Goal: Task Accomplishment & Management: Understand process/instructions

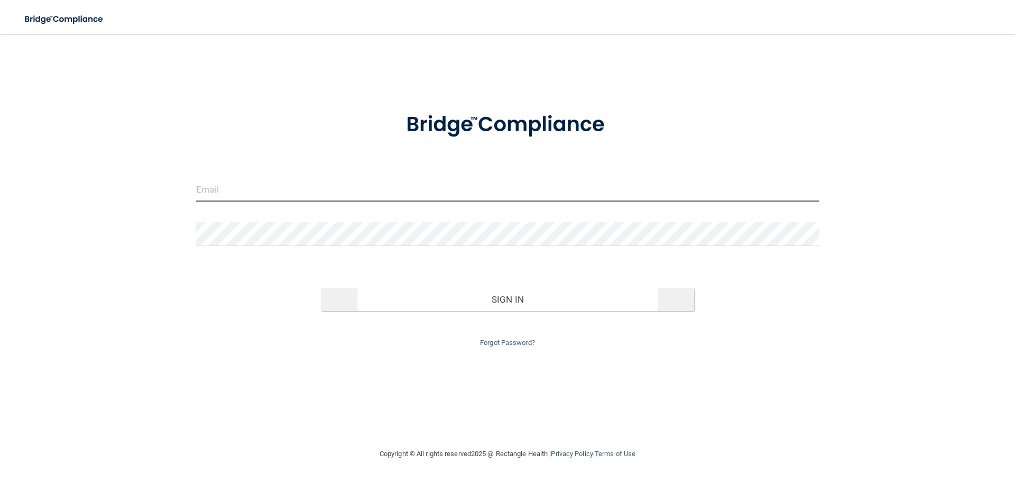
type input "[EMAIL_ADDRESS][DOMAIN_NAME]"
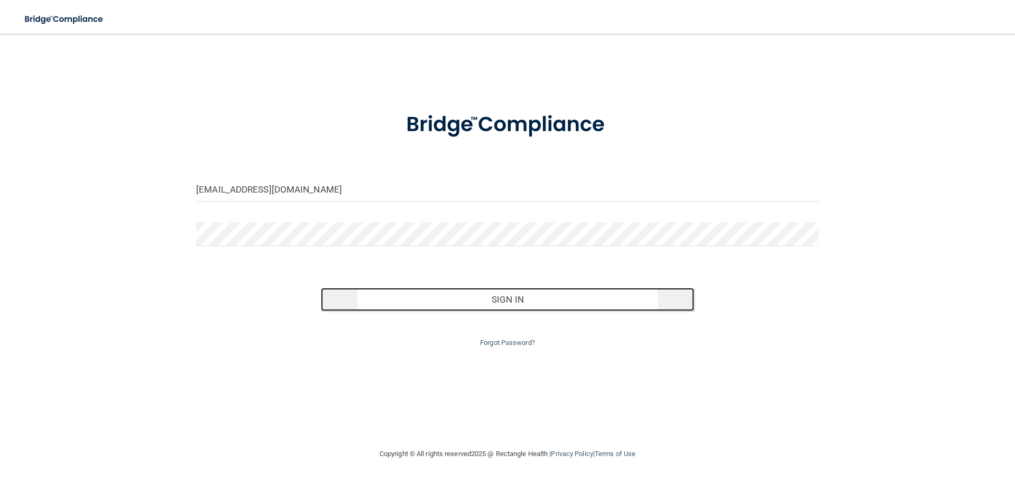
click at [524, 303] on button "Sign In" at bounding box center [508, 299] width 374 height 23
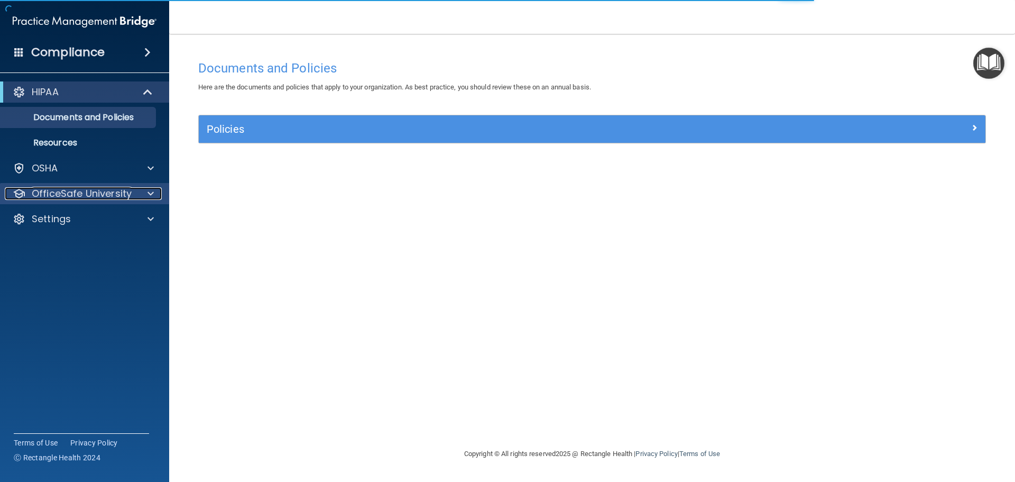
click at [147, 192] on span at bounding box center [150, 193] width 6 height 13
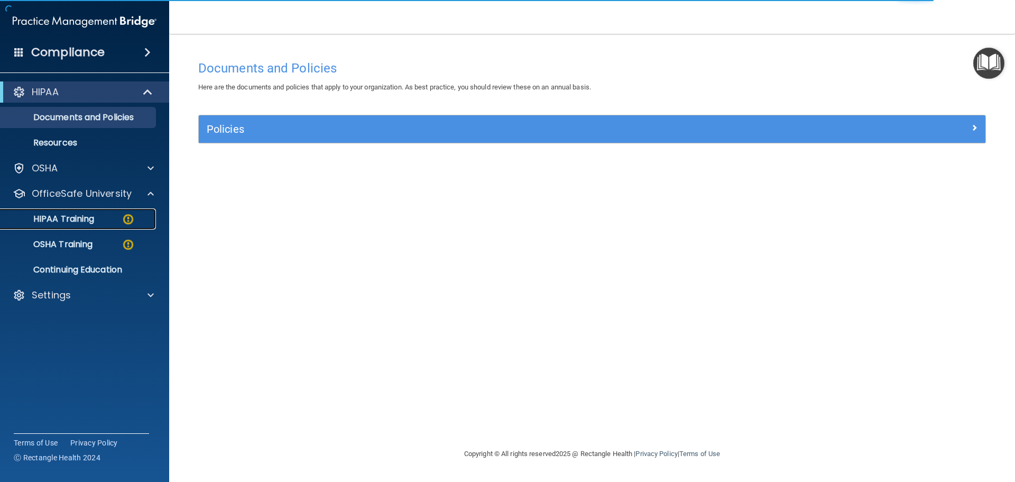
click at [87, 222] on p "HIPAA Training" at bounding box center [50, 219] width 87 height 11
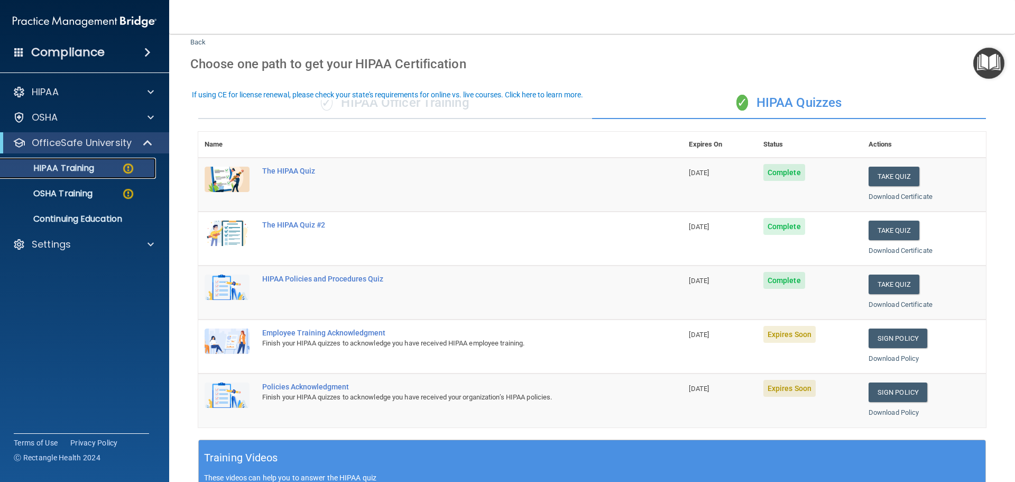
scroll to position [53, 0]
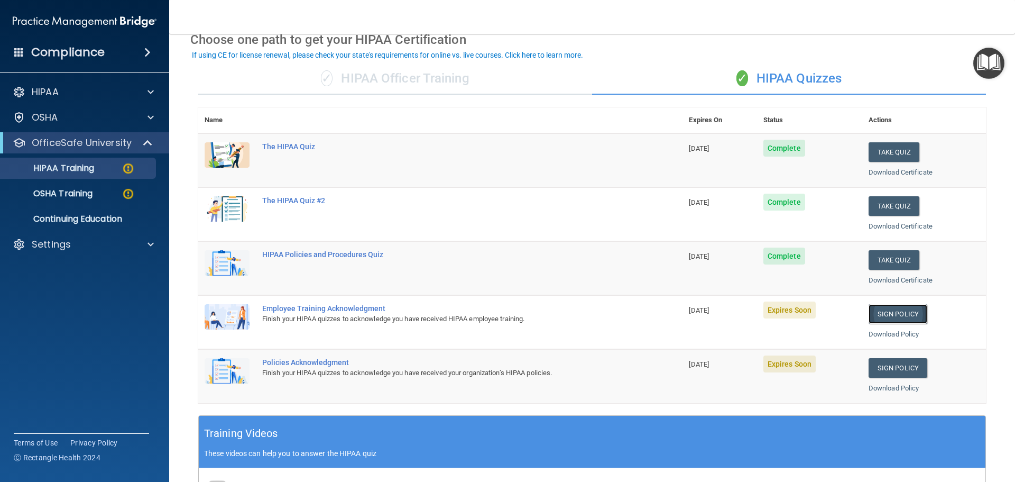
click at [889, 313] on link "Sign Policy" at bounding box center [898, 314] width 59 height 20
click at [898, 367] on link "Sign Policy" at bounding box center [898, 368] width 59 height 20
click at [890, 334] on link "Download Policy" at bounding box center [894, 334] width 51 height 8
click at [884, 312] on link "Sign Policy" at bounding box center [898, 314] width 59 height 20
click at [127, 168] on img at bounding box center [128, 168] width 13 height 13
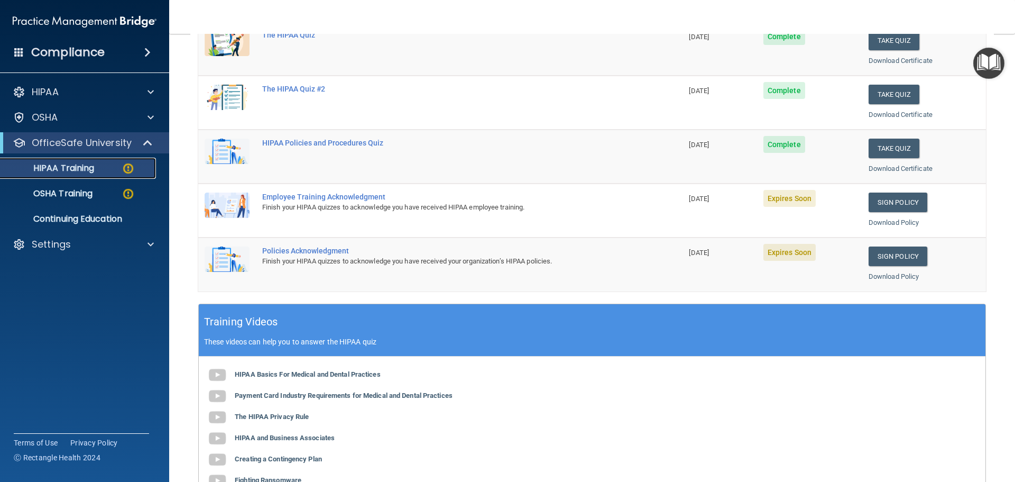
scroll to position [103, 0]
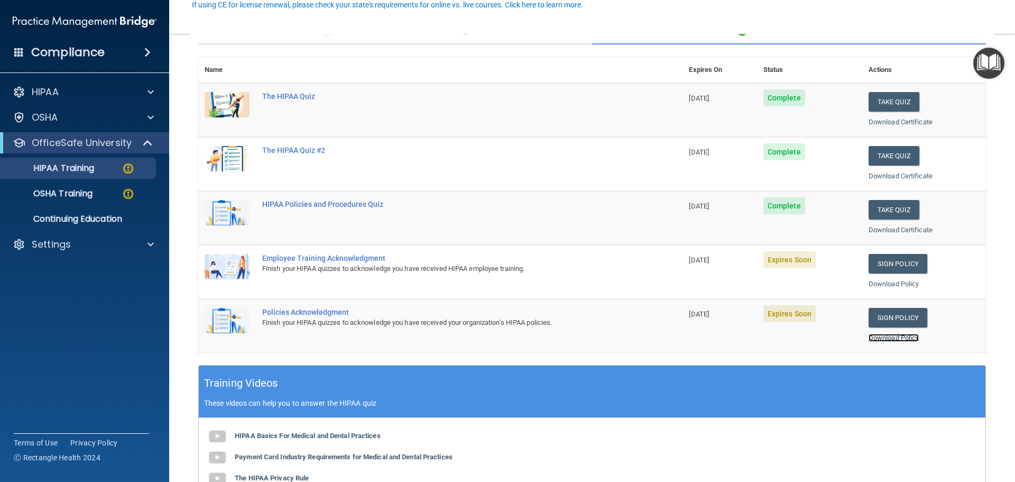
click at [881, 339] on link "Download Policy" at bounding box center [894, 338] width 51 height 8
click at [896, 316] on link "Sign Policy" at bounding box center [898, 318] width 59 height 20
click at [882, 264] on link "Sign Policy" at bounding box center [898, 264] width 59 height 20
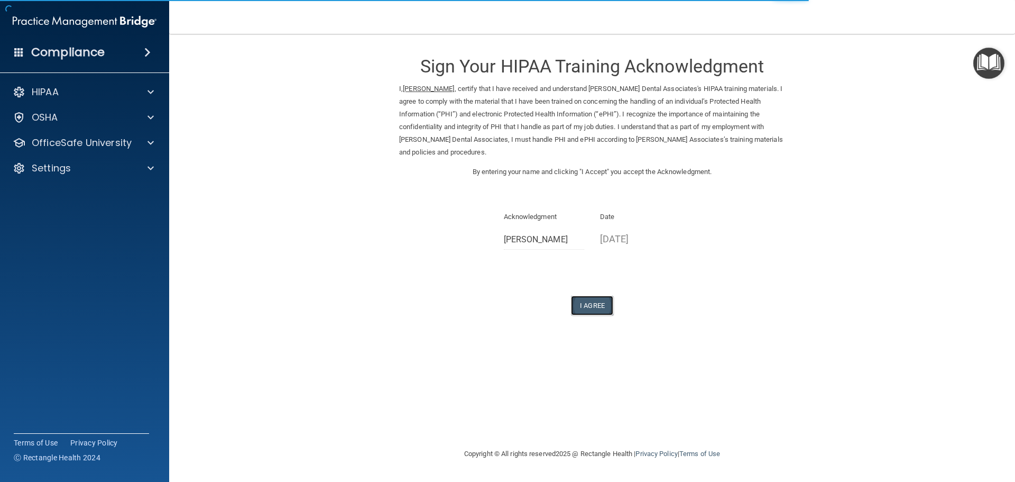
click at [596, 312] on button "I Agree" at bounding box center [592, 306] width 42 height 20
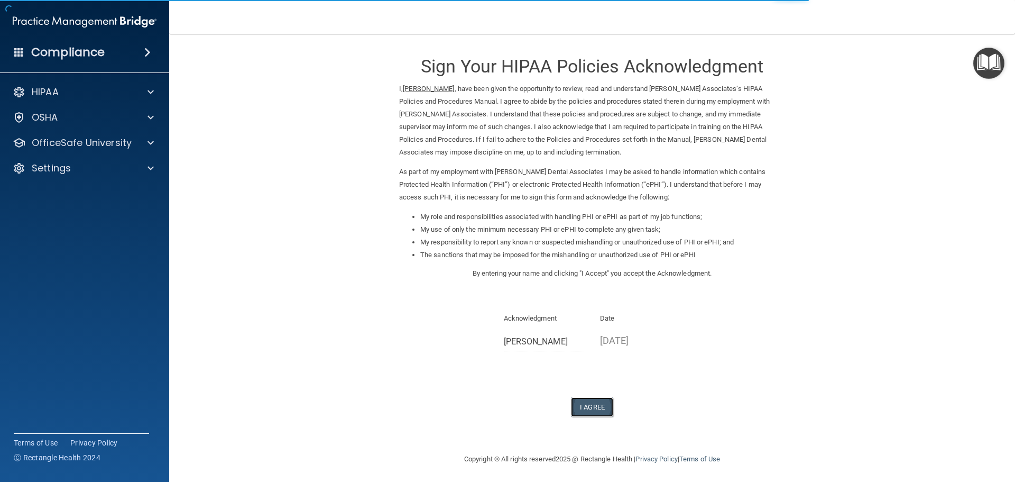
click at [591, 401] on button "I Agree" at bounding box center [592, 407] width 42 height 20
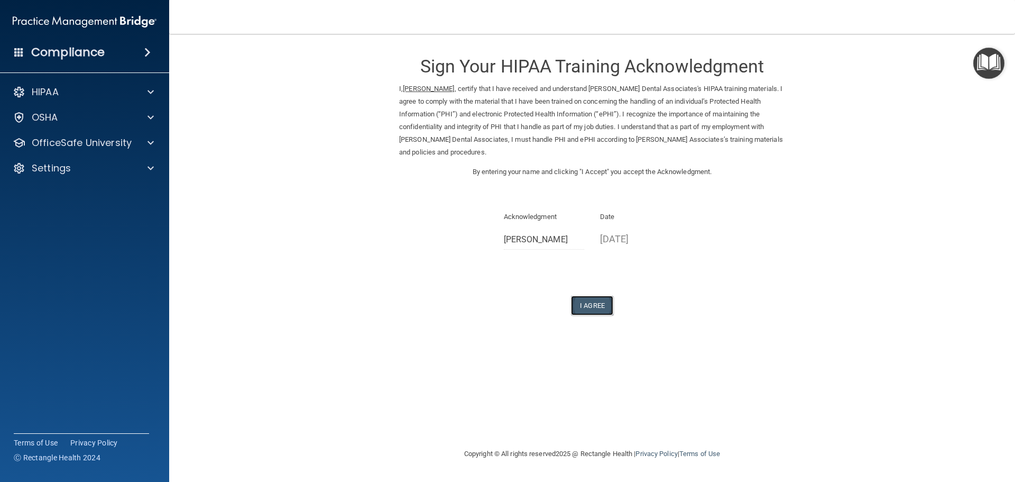
click at [591, 305] on button "I Agree" at bounding box center [592, 306] width 42 height 20
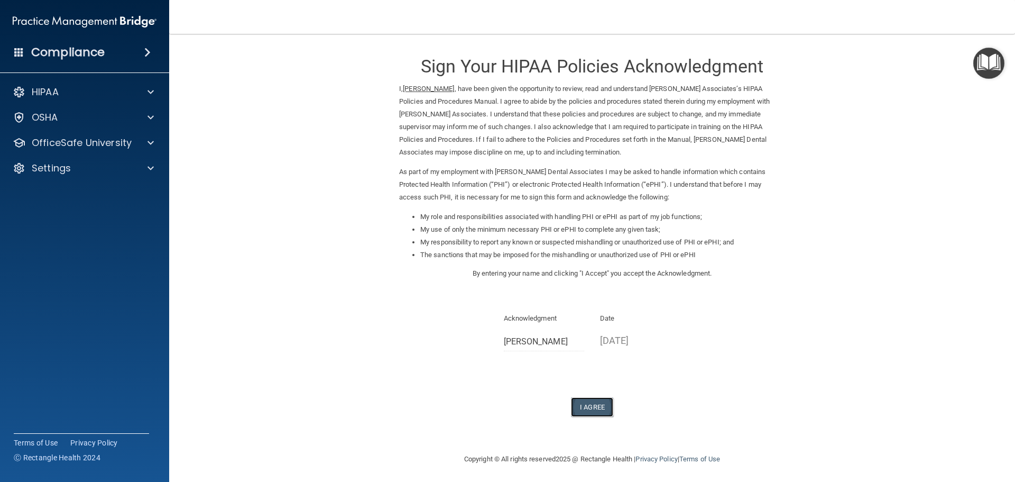
click at [586, 405] on button "I Agree" at bounding box center [592, 407] width 42 height 20
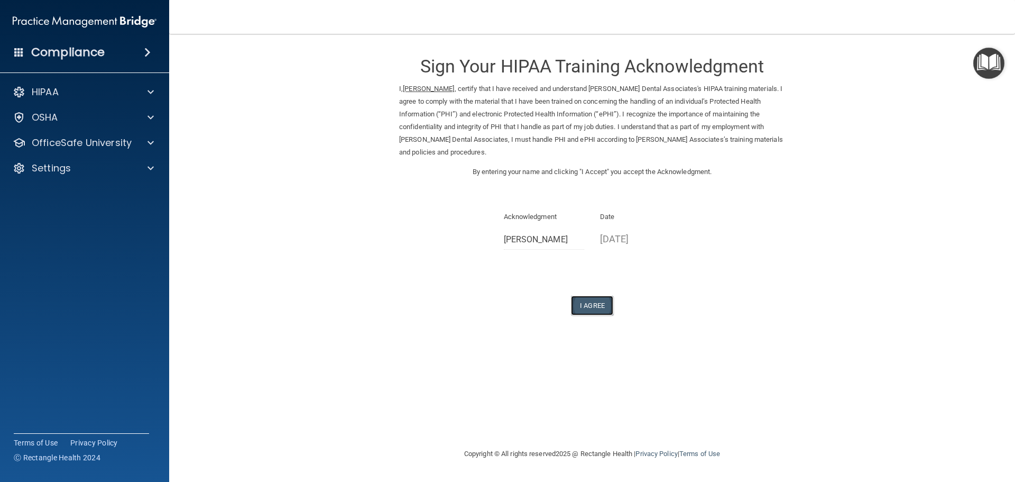
click at [593, 304] on button "I Agree" at bounding box center [592, 306] width 42 height 20
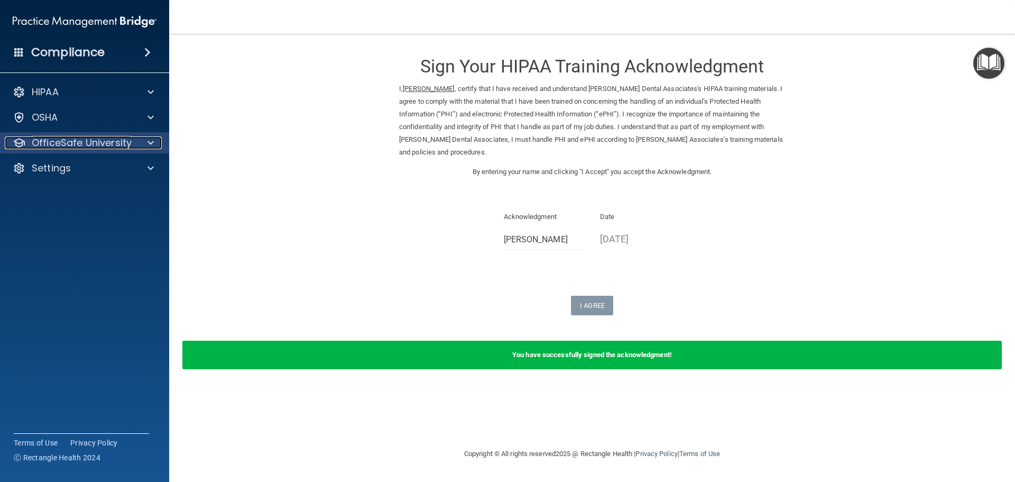
click at [151, 142] on span at bounding box center [150, 142] width 6 height 13
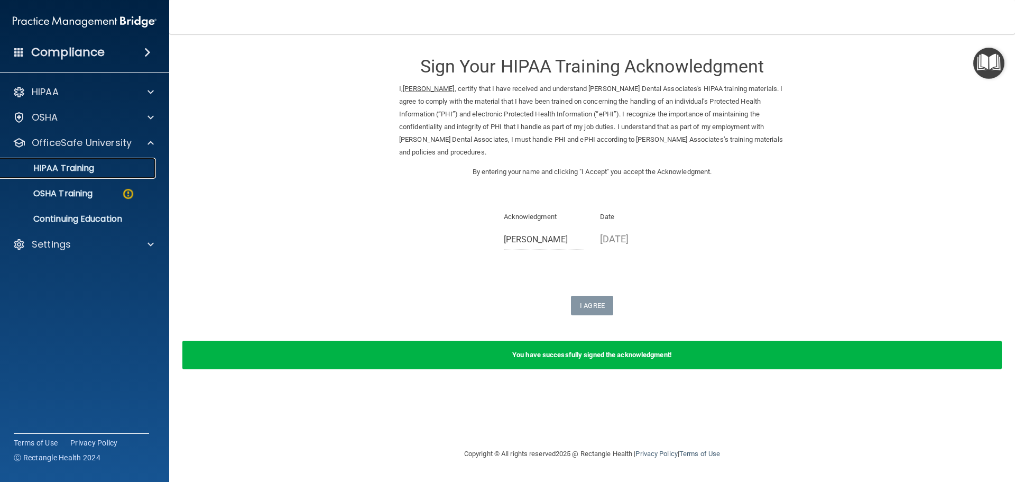
click at [79, 167] on p "HIPAA Training" at bounding box center [50, 168] width 87 height 11
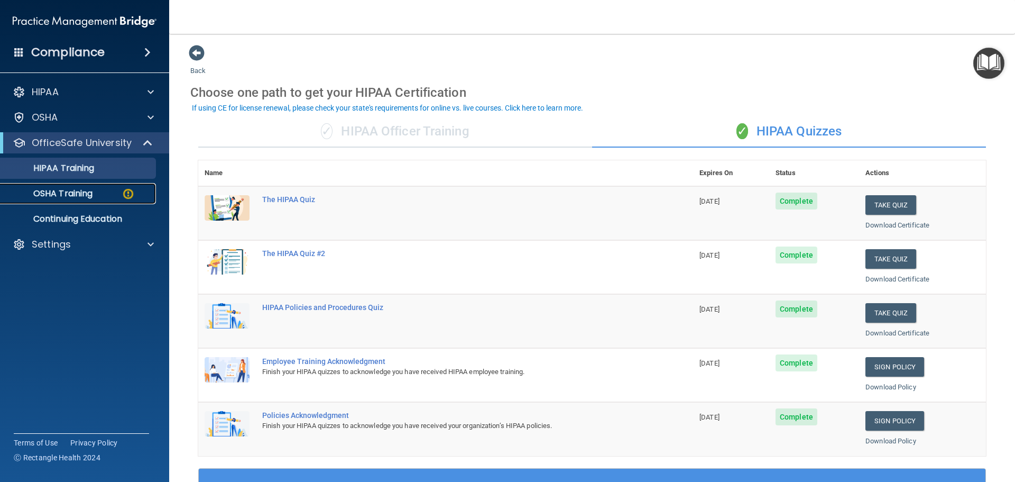
click at [53, 190] on p "OSHA Training" at bounding box center [50, 193] width 86 height 11
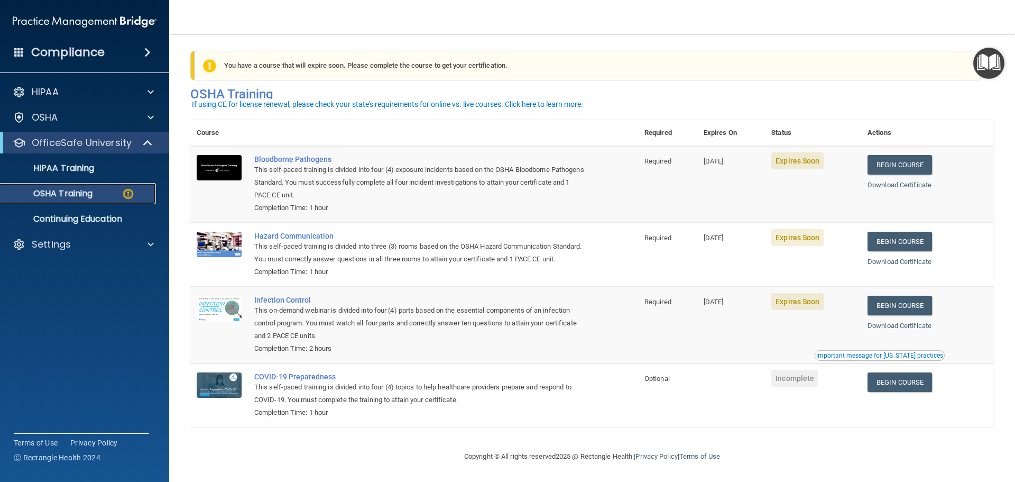
scroll to position [17, 0]
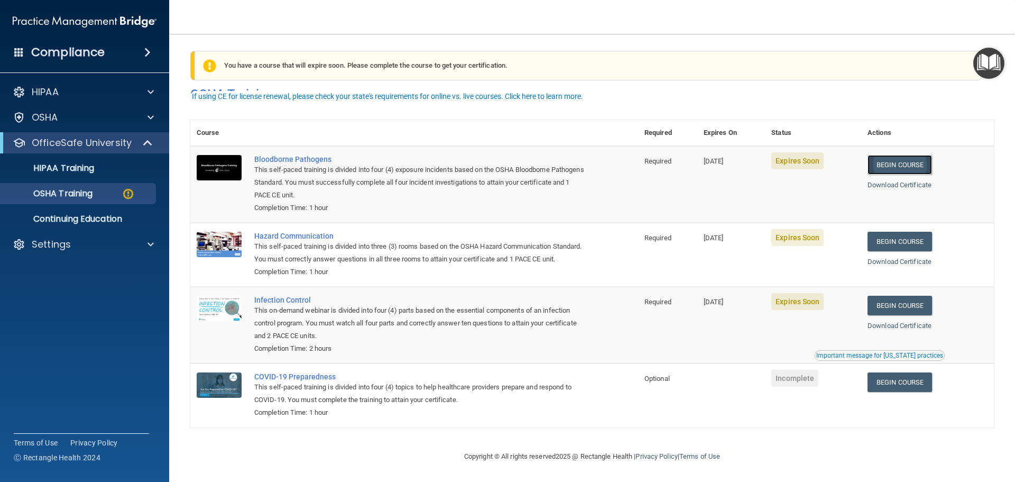
click at [894, 155] on link "Begin Course" at bounding box center [900, 165] width 64 height 20
